Goal: Book appointment/travel/reservation

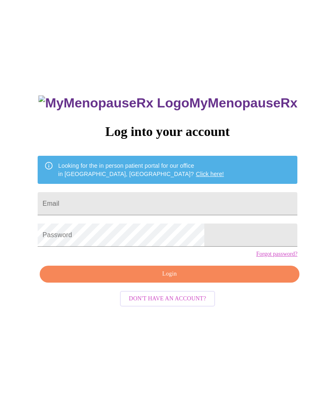
click at [164, 205] on input "Email" at bounding box center [168, 203] width 260 height 23
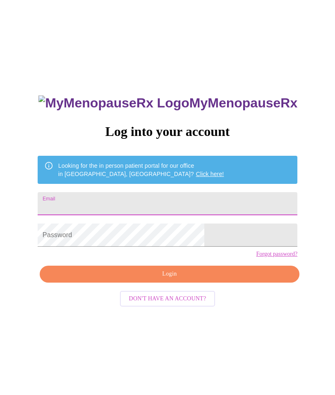
type input "[EMAIL_ADDRESS][DOMAIN_NAME]"
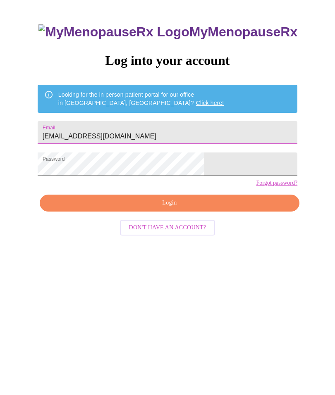
click at [178, 269] on span "Login" at bounding box center [169, 274] width 241 height 10
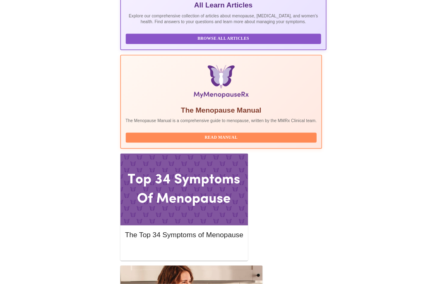
scroll to position [251, 0]
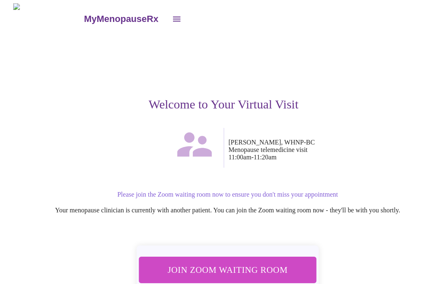
click at [243, 269] on span "Join Zoom Waiting Room" at bounding box center [227, 269] width 155 height 15
